Goal: Information Seeking & Learning: Check status

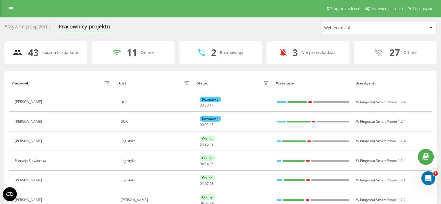
click at [345, 29] on div "Wybierz dział" at bounding box center [358, 27] width 69 height 5
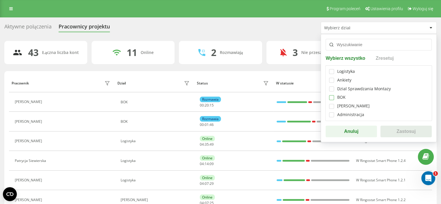
click at [332, 95] on label at bounding box center [331, 95] width 5 height 0
checkbox input "true"
click at [399, 131] on button "Zastosuj" at bounding box center [405, 131] width 51 height 12
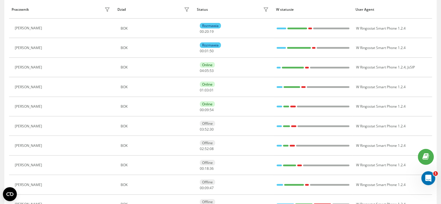
scroll to position [87, 0]
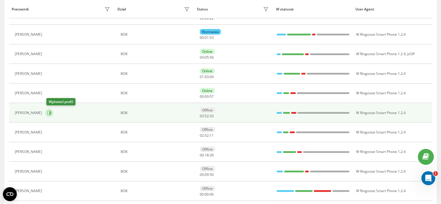
click at [50, 112] on icon at bounding box center [49, 112] width 5 height 5
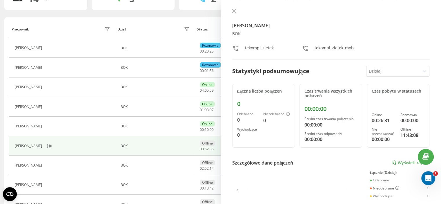
scroll to position [29, 0]
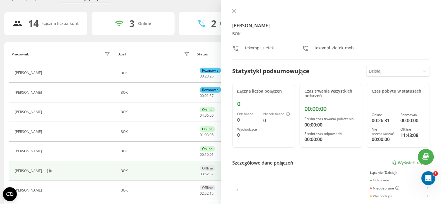
drag, startPoint x: 234, startPoint y: 11, endPoint x: 227, endPoint y: 38, distance: 27.7
click at [234, 11] on icon at bounding box center [234, 11] width 4 height 4
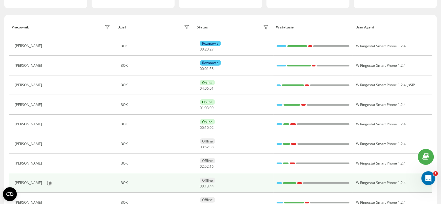
scroll to position [87, 0]
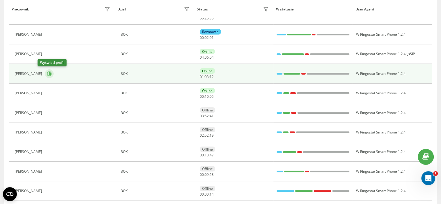
click at [49, 72] on icon at bounding box center [49, 73] width 1 height 3
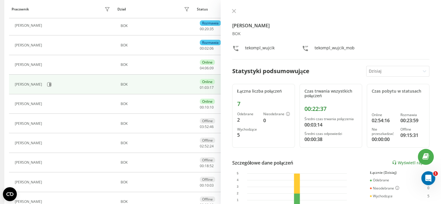
scroll to position [58, 0]
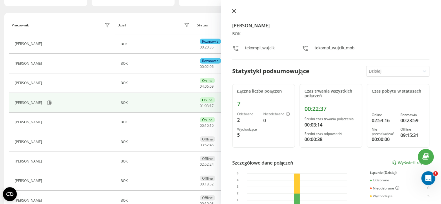
click at [232, 12] on icon at bounding box center [234, 11] width 4 height 4
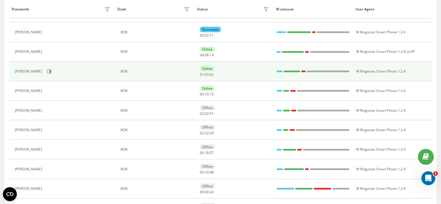
scroll to position [87, 0]
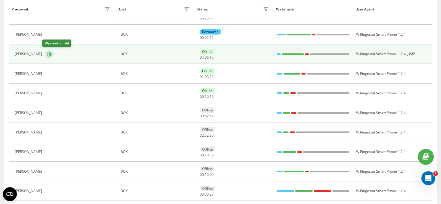
click at [47, 56] on icon at bounding box center [49, 54] width 5 height 5
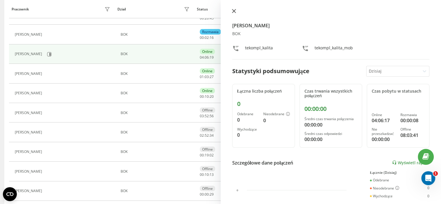
click at [232, 11] on icon at bounding box center [234, 11] width 4 height 4
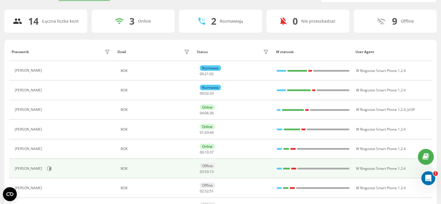
scroll to position [58, 0]
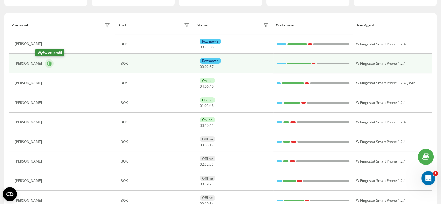
click at [47, 65] on icon at bounding box center [49, 63] width 4 height 4
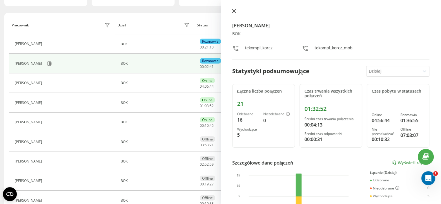
click at [235, 10] on icon at bounding box center [234, 11] width 4 height 4
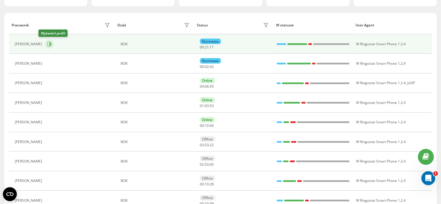
click at [47, 45] on icon at bounding box center [49, 44] width 5 height 5
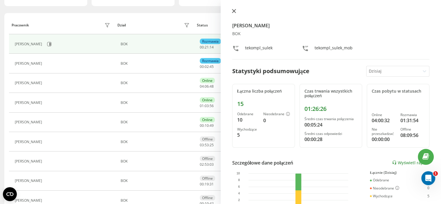
click at [234, 11] on icon at bounding box center [234, 11] width 4 height 4
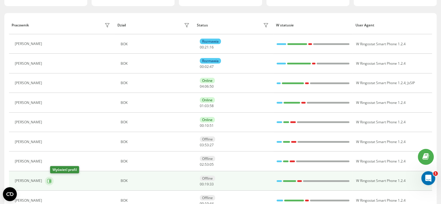
click at [51, 181] on icon at bounding box center [49, 180] width 1 height 3
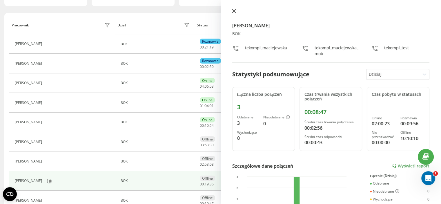
click at [235, 11] on icon at bounding box center [234, 11] width 4 height 4
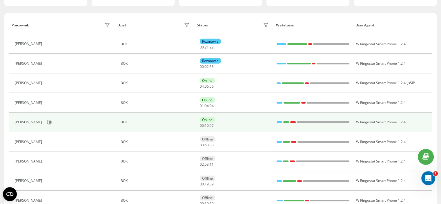
scroll to position [116, 0]
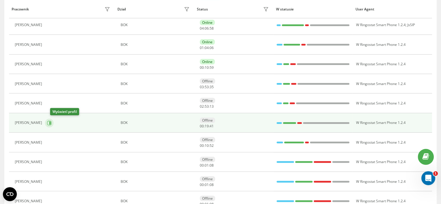
click at [52, 122] on icon at bounding box center [49, 123] width 5 height 5
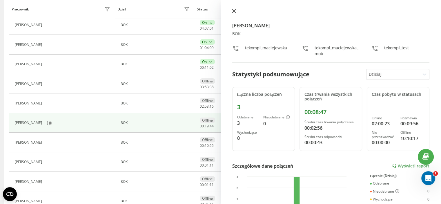
click at [233, 12] on icon at bounding box center [233, 10] width 3 height 3
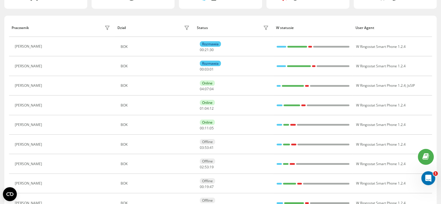
scroll to position [58, 0]
